Goal: Task Accomplishment & Management: Use online tool/utility

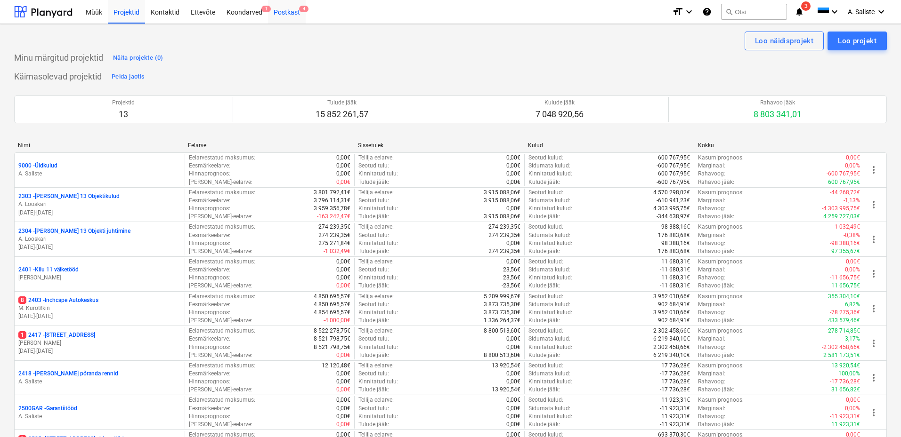
click at [288, 13] on div "Postkast 4" at bounding box center [287, 12] width 38 height 24
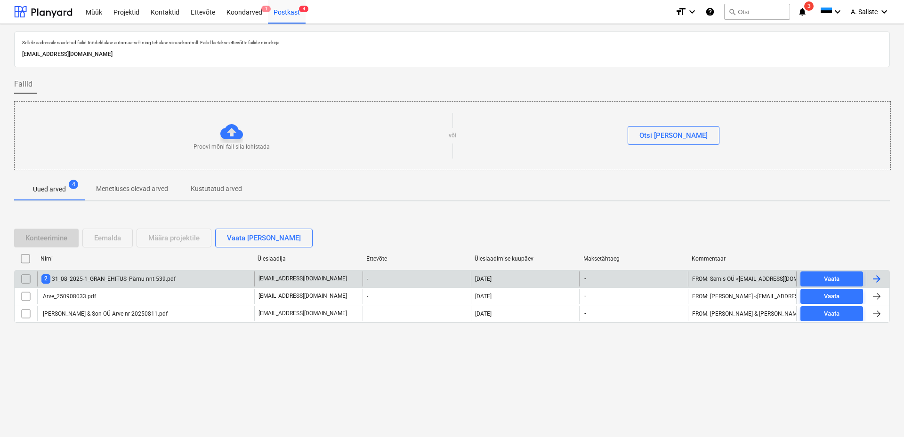
click at [129, 276] on div "2 31_08_2025-1_GRAN_EHITUS_Pärnu nnt 539.pdf" at bounding box center [108, 279] width 134 height 9
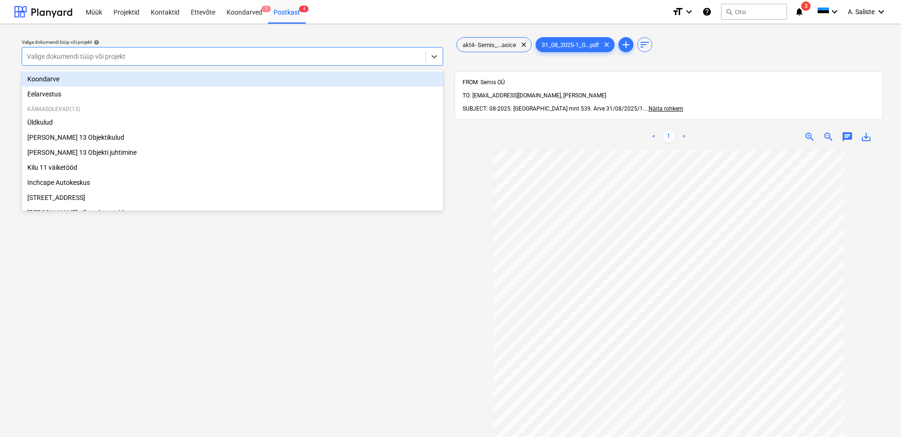
click at [123, 58] on div at bounding box center [224, 56] width 394 height 9
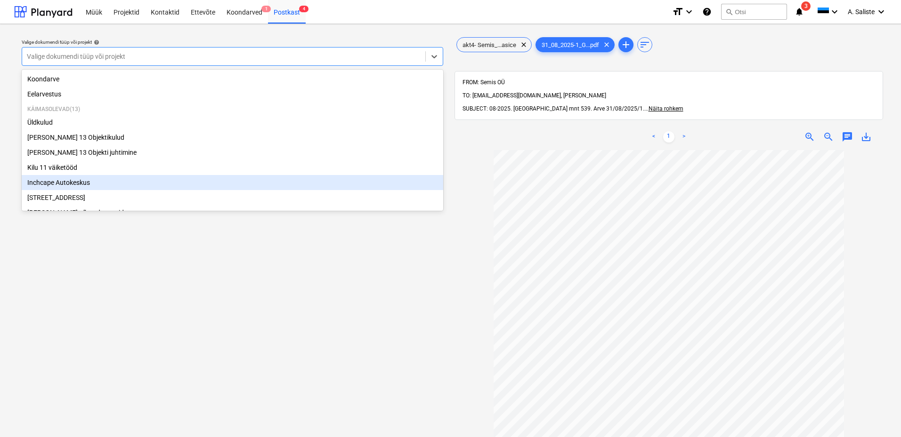
click at [60, 186] on div "Inchcape Autokeskus" at bounding box center [232, 182] width 421 height 15
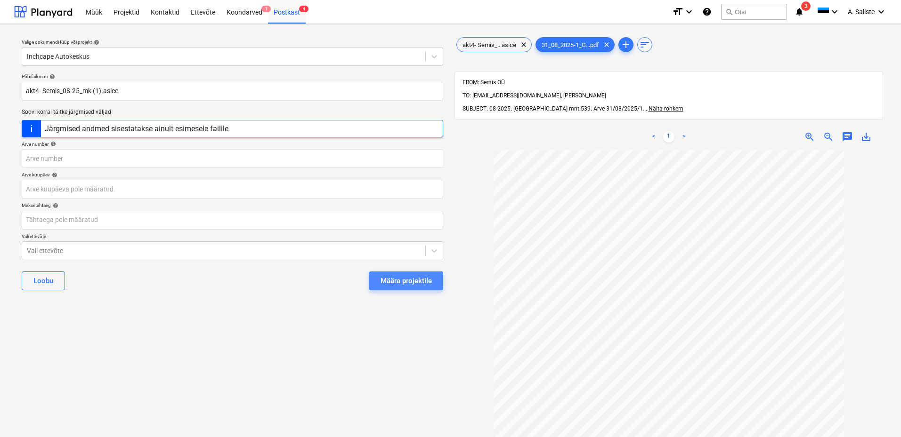
click at [413, 285] on div "Määra projektile" at bounding box center [405, 281] width 51 height 12
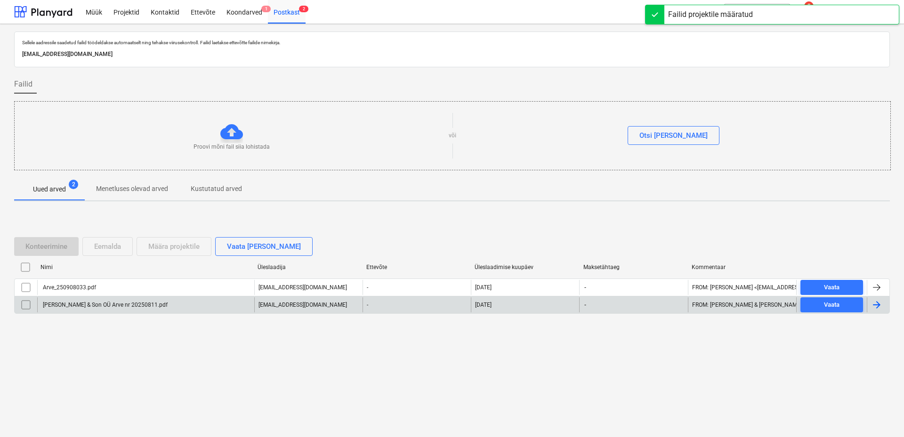
click at [85, 306] on div "[PERSON_NAME] & Son OÜ Arve nr 20250811.pdf" at bounding box center [104, 305] width 126 height 7
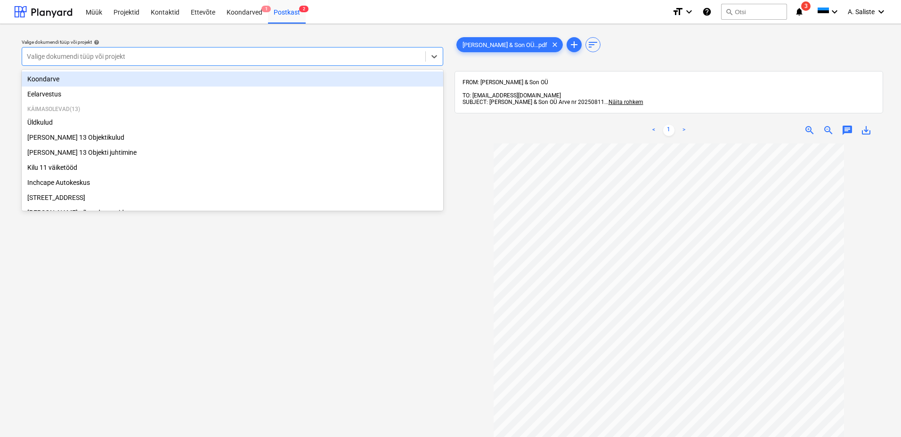
click at [379, 54] on div at bounding box center [224, 56] width 394 height 9
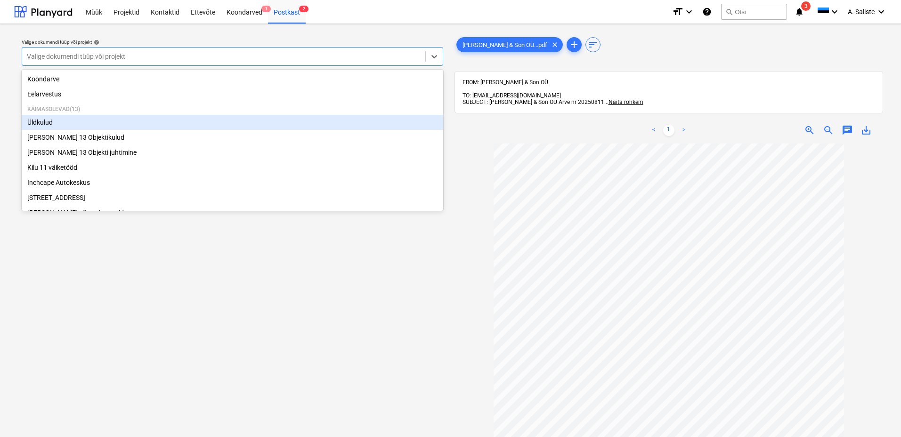
click at [93, 121] on div "Üldkulud" at bounding box center [232, 122] width 421 height 15
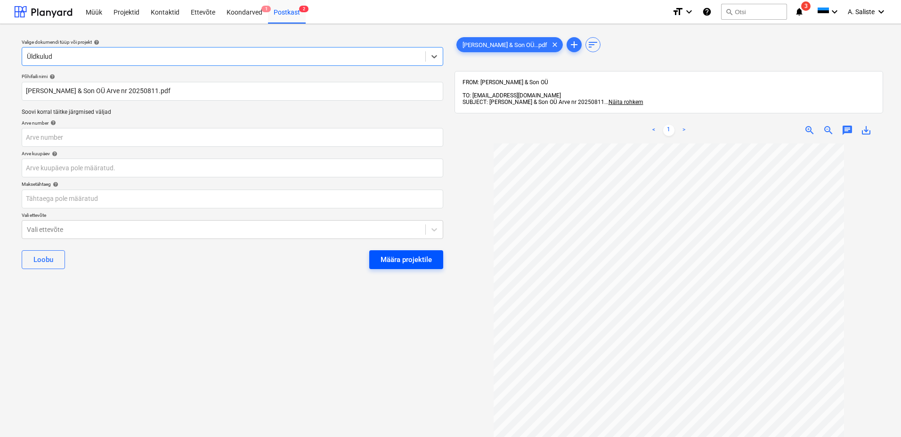
click at [427, 262] on div "Määra projektile" at bounding box center [405, 260] width 51 height 12
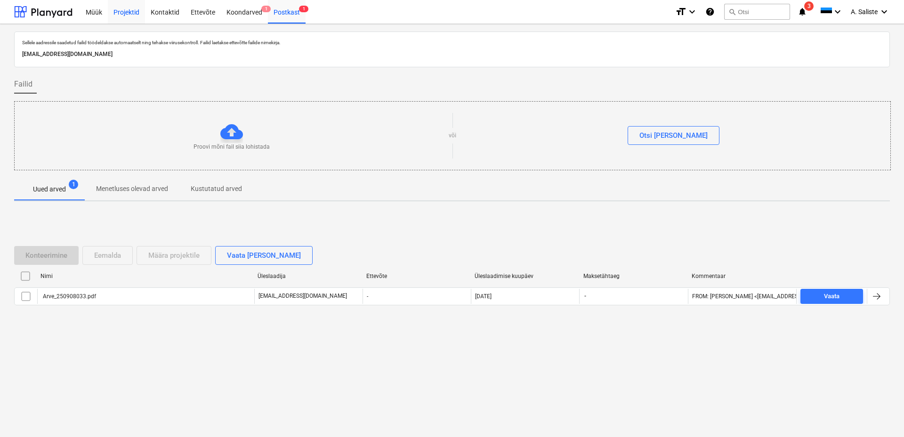
click at [126, 12] on div "Projektid" at bounding box center [126, 12] width 37 height 24
